Goal: Transaction & Acquisition: Purchase product/service

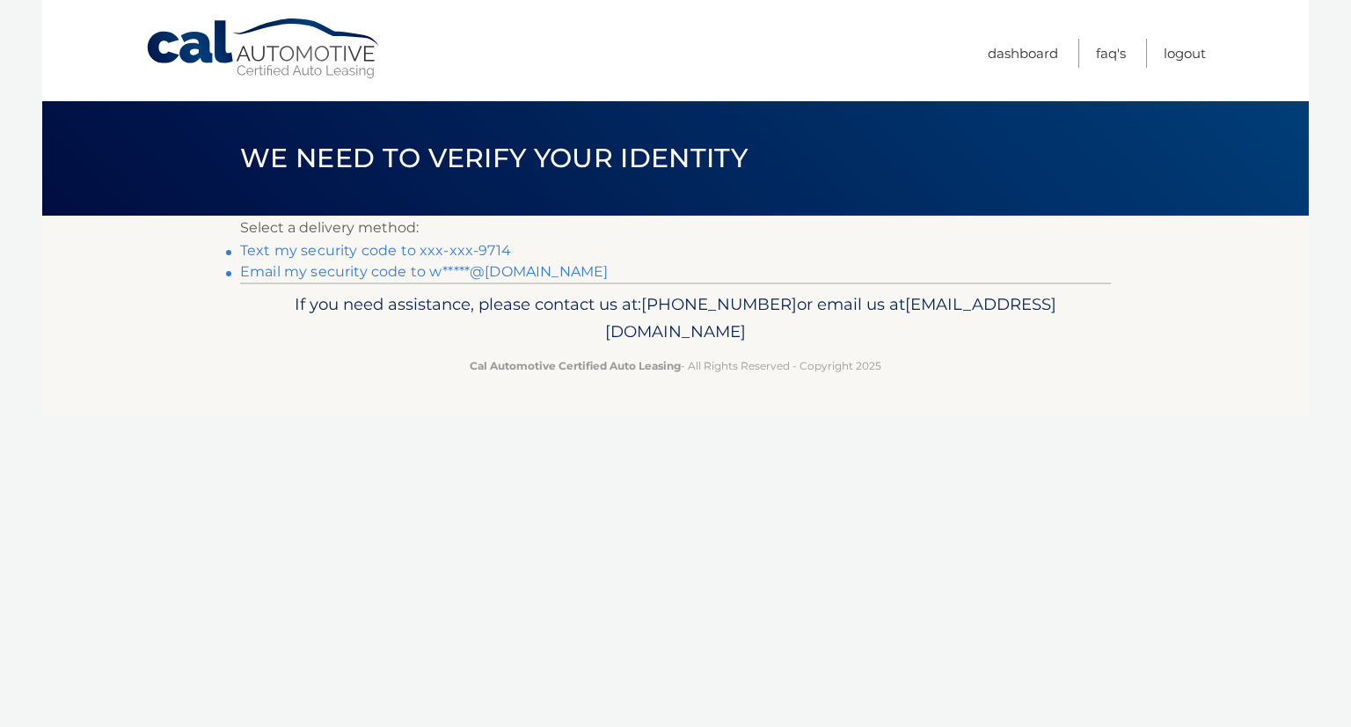
click at [481, 248] on link "Text my security code to xxx-xxx-9714" at bounding box center [375, 250] width 271 height 17
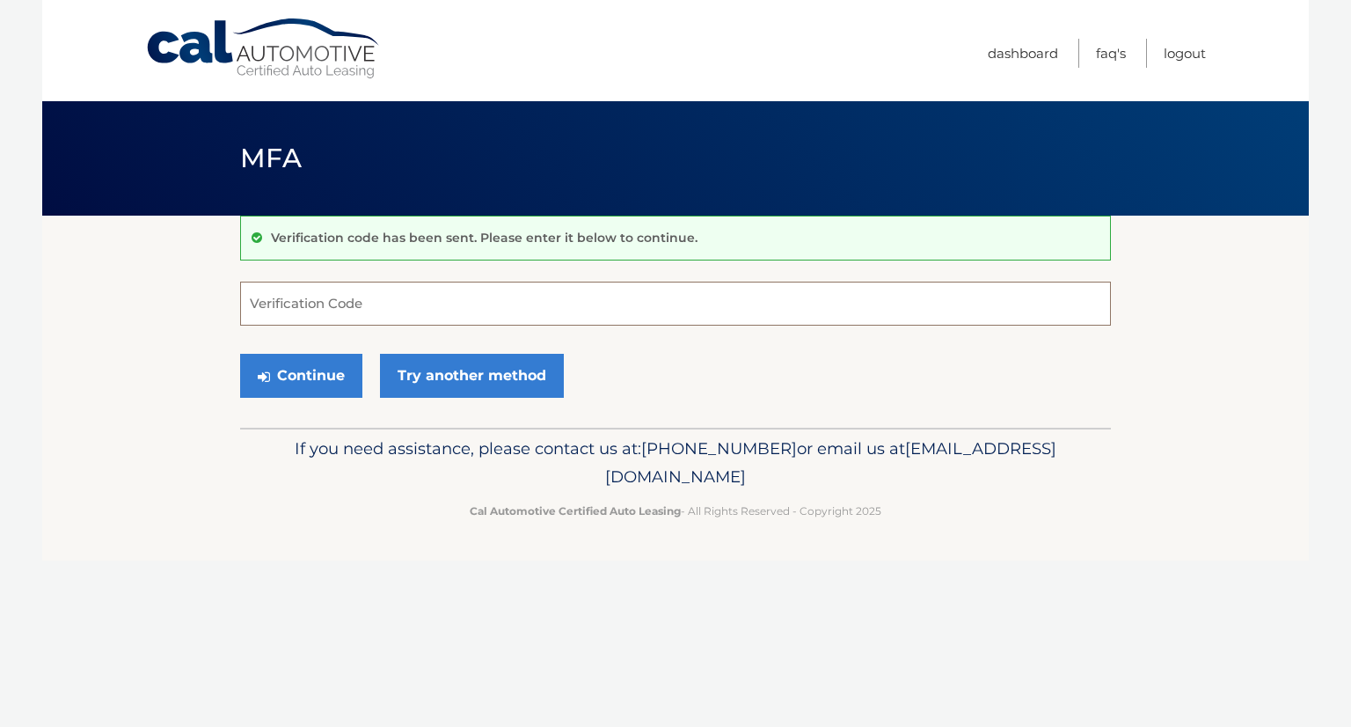
click at [472, 294] on input "Verification Code" at bounding box center [675, 303] width 871 height 44
type input "221990"
click at [306, 376] on button "Continue" at bounding box center [301, 376] width 122 height 44
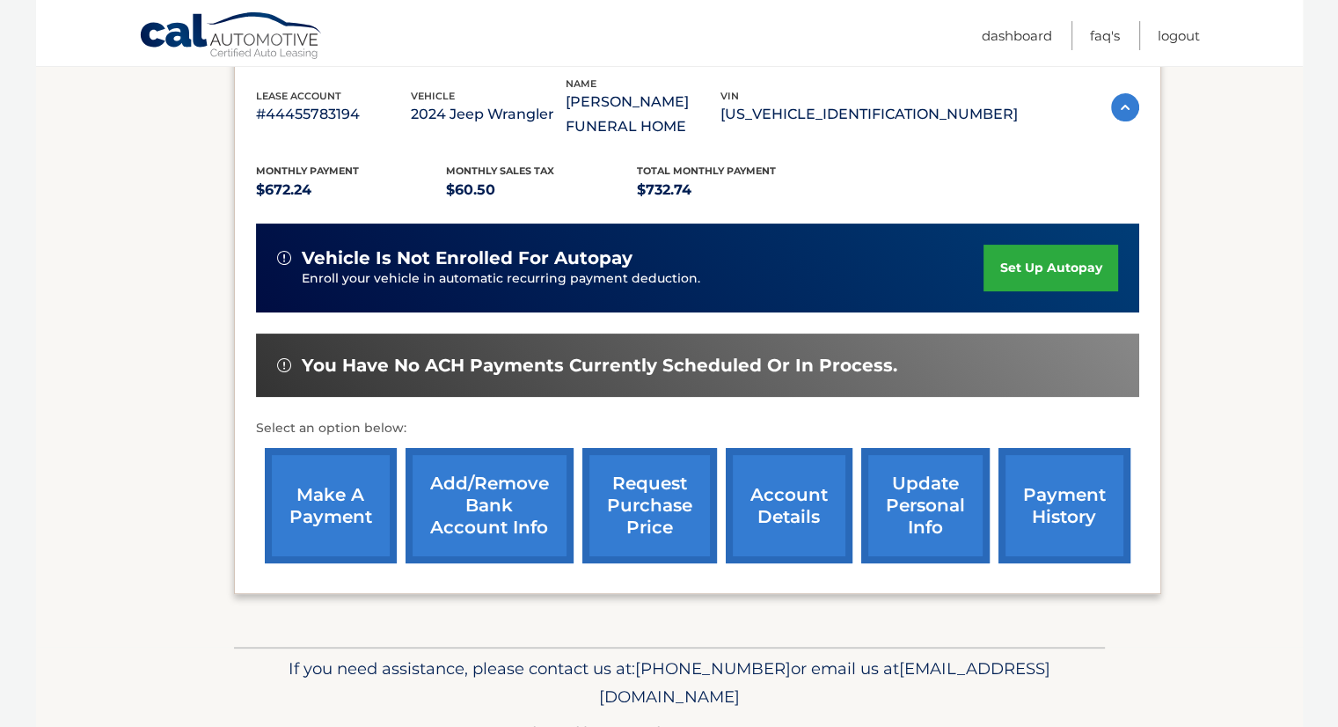
scroll to position [338, 0]
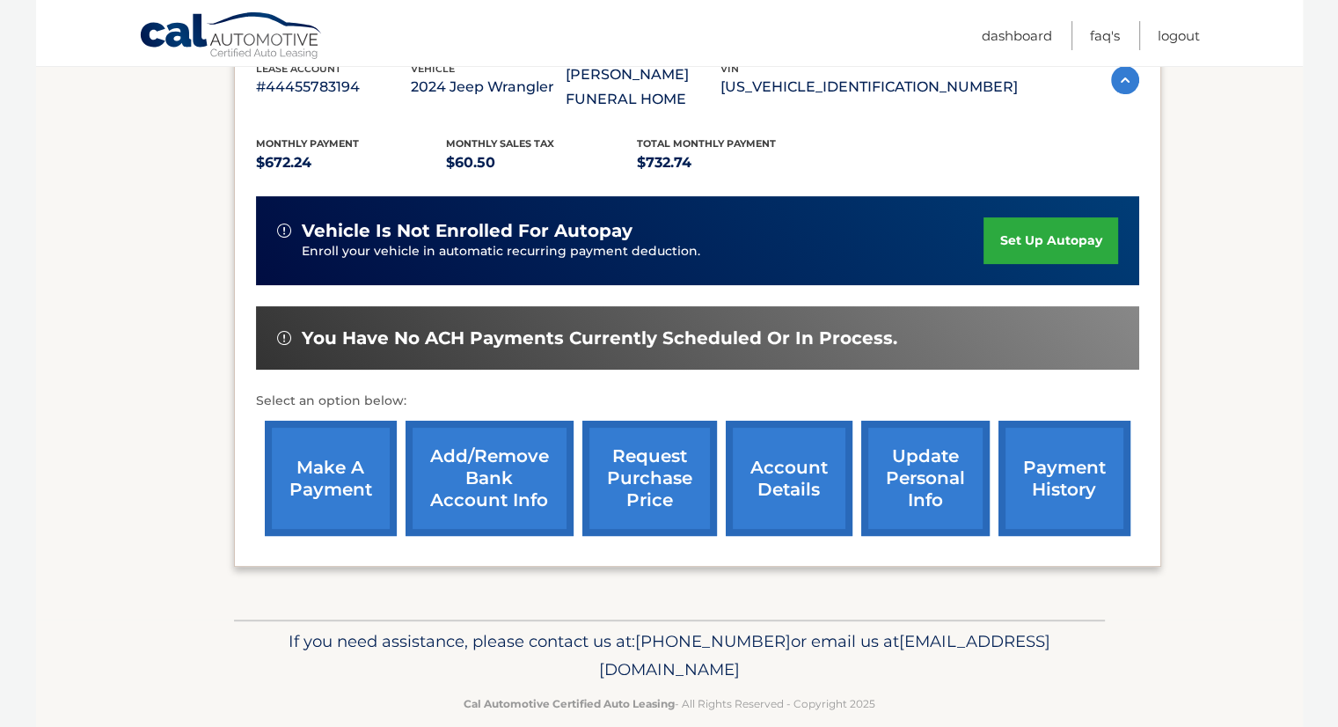
click at [341, 452] on link "make a payment" at bounding box center [331, 477] width 132 height 115
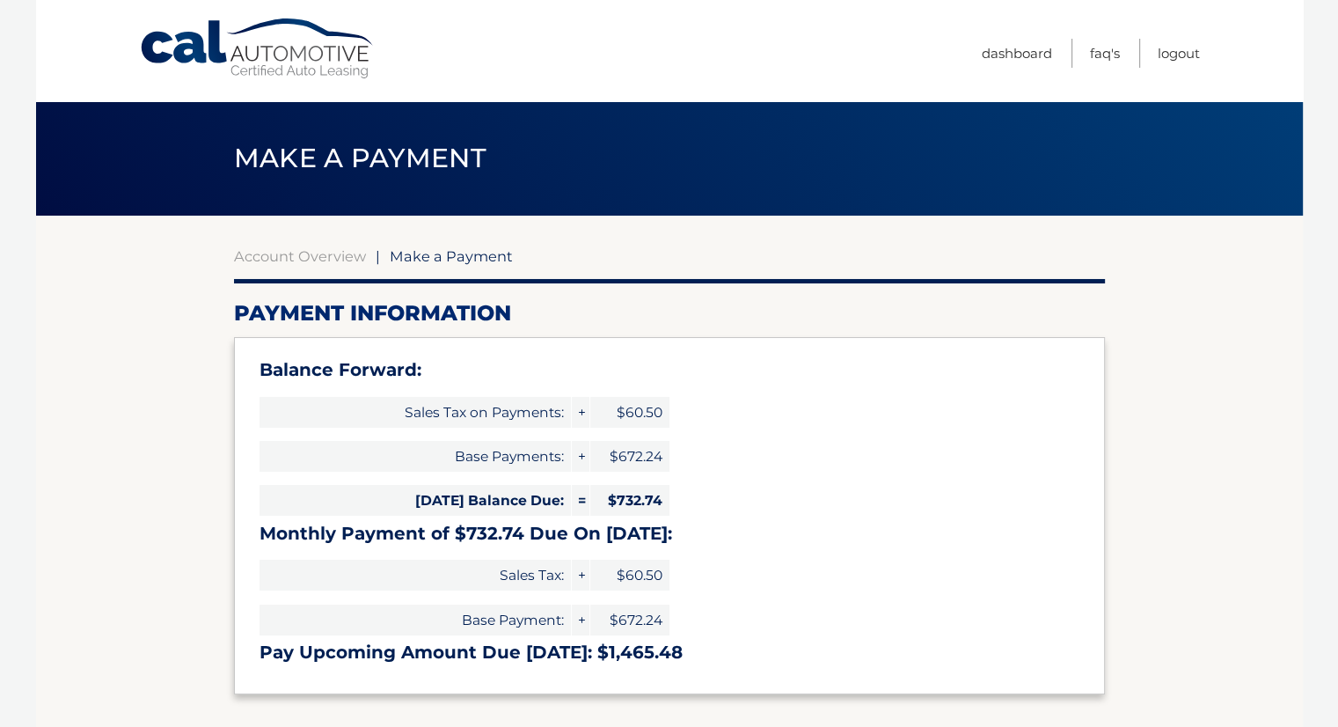
select select "NjE4ODM3ODgtN2RkNS00OTcxLWE4NDQtYWRmMzIwMGRjMDAy"
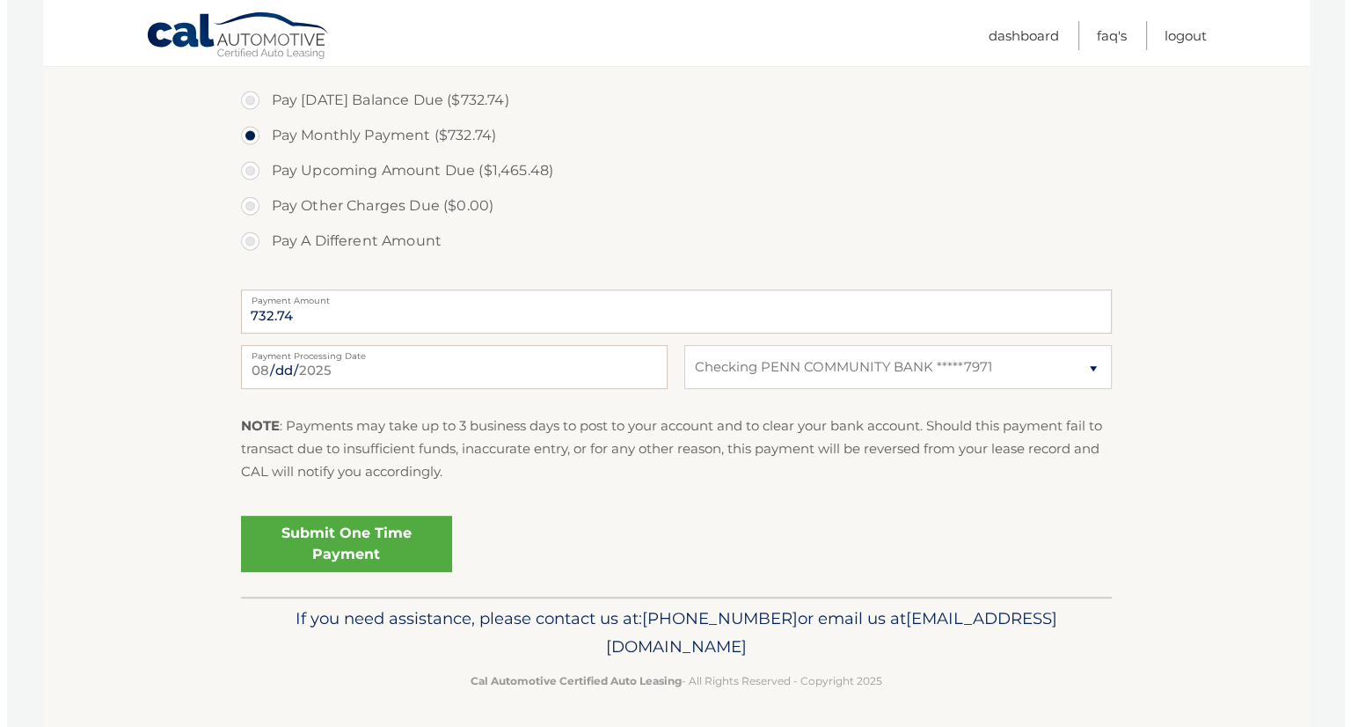
scroll to position [648, 0]
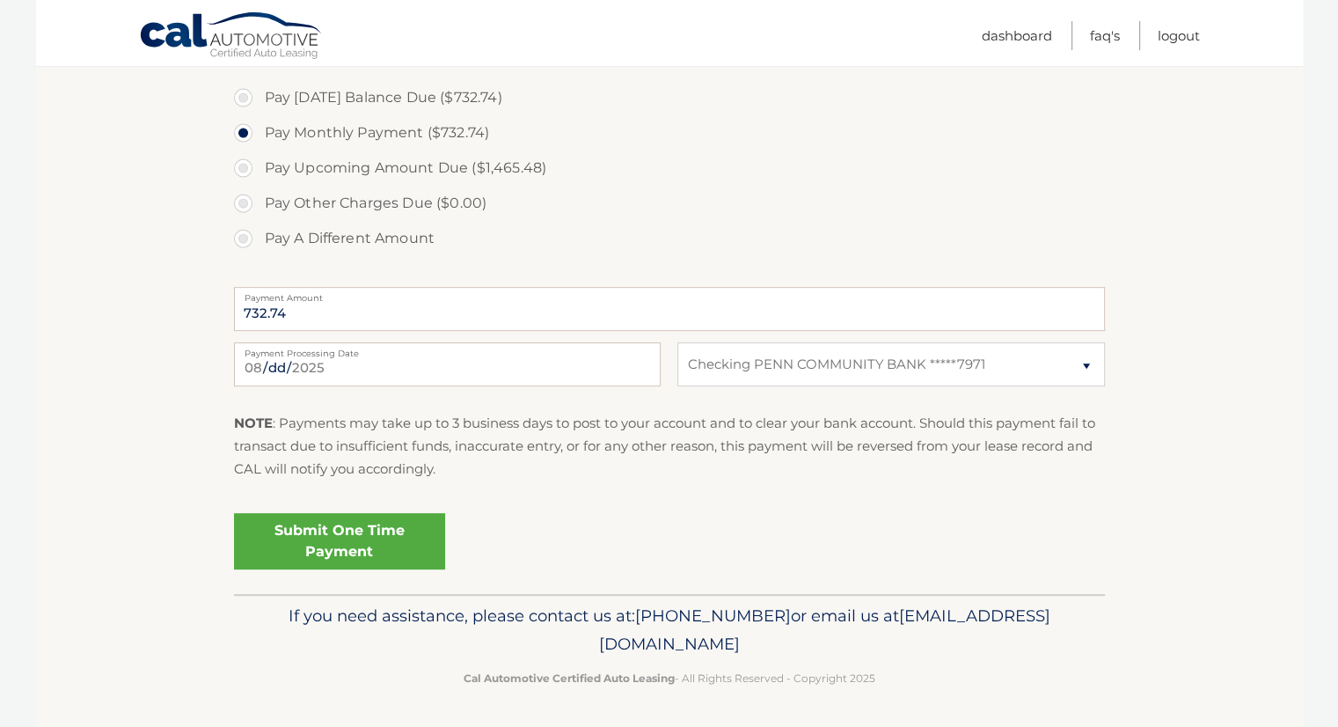
click at [365, 554] on link "Submit One Time Payment" at bounding box center [339, 541] width 211 height 56
